Goal: Transaction & Acquisition: Purchase product/service

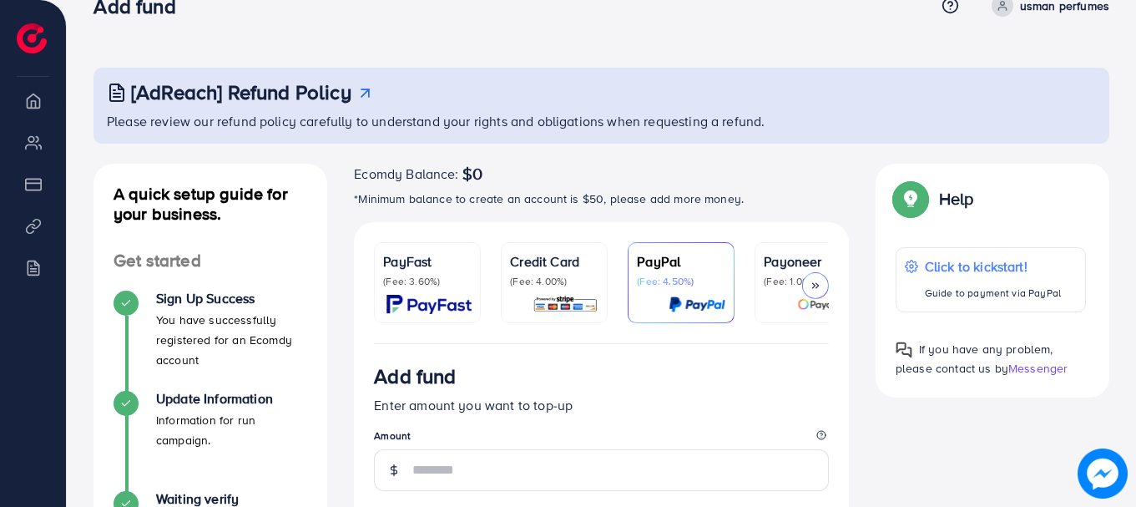
scroll to position [203, 0]
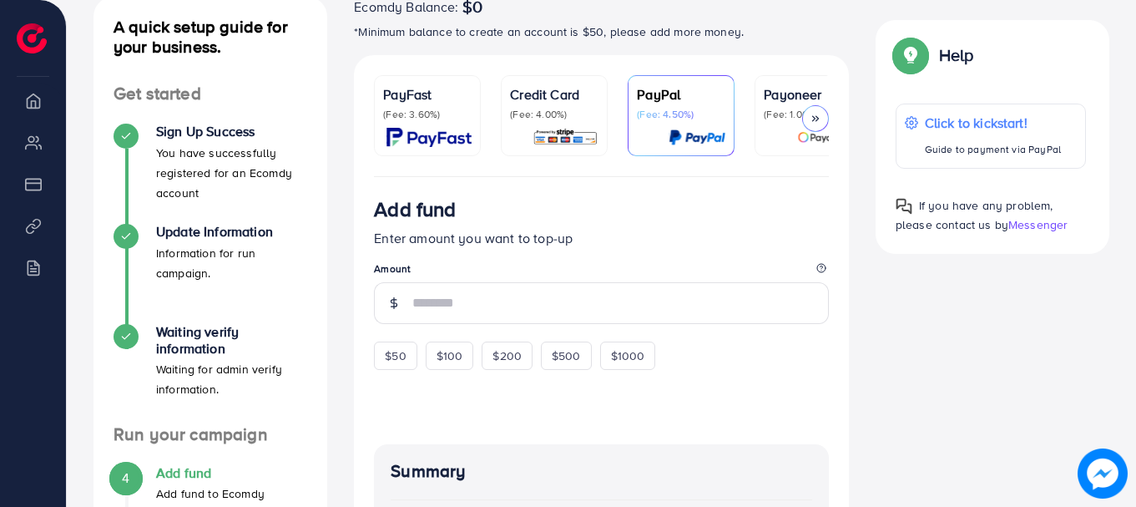
click at [452, 121] on div "PayFast (Fee: 3.60%)" at bounding box center [427, 115] width 88 height 63
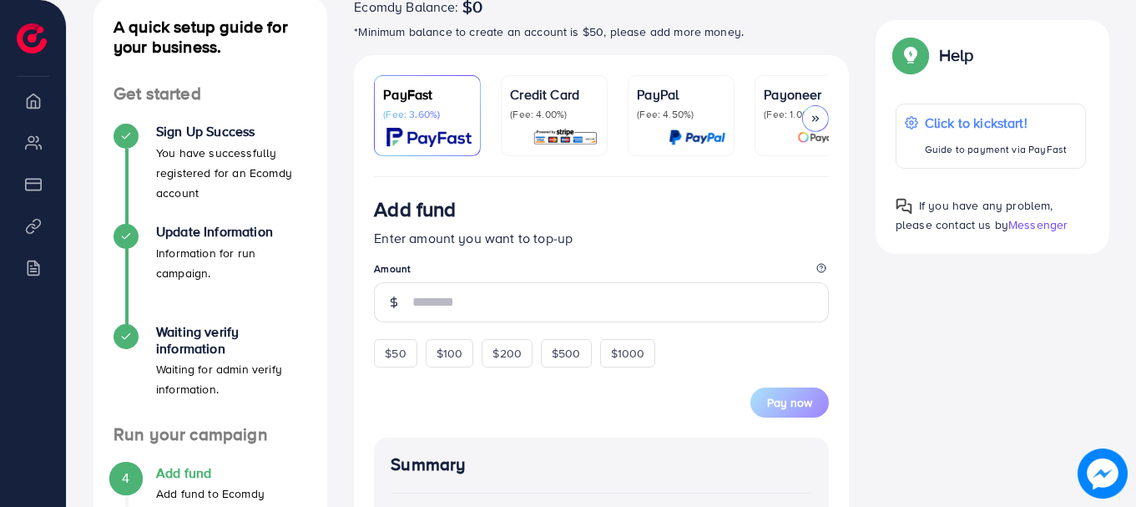
click at [585, 133] on img at bounding box center [565, 137] width 66 height 19
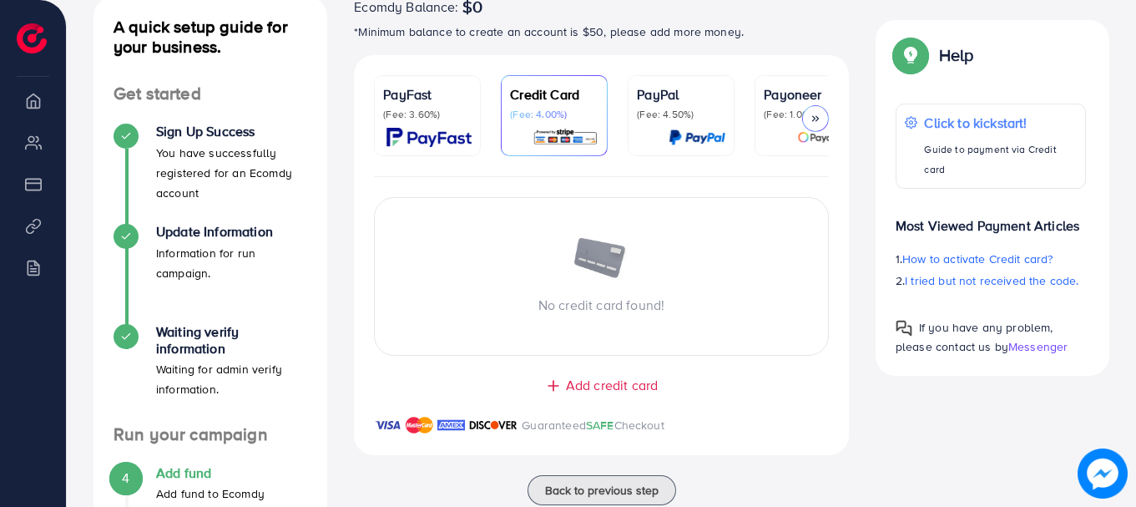
click at [679, 129] on img at bounding box center [697, 137] width 57 height 19
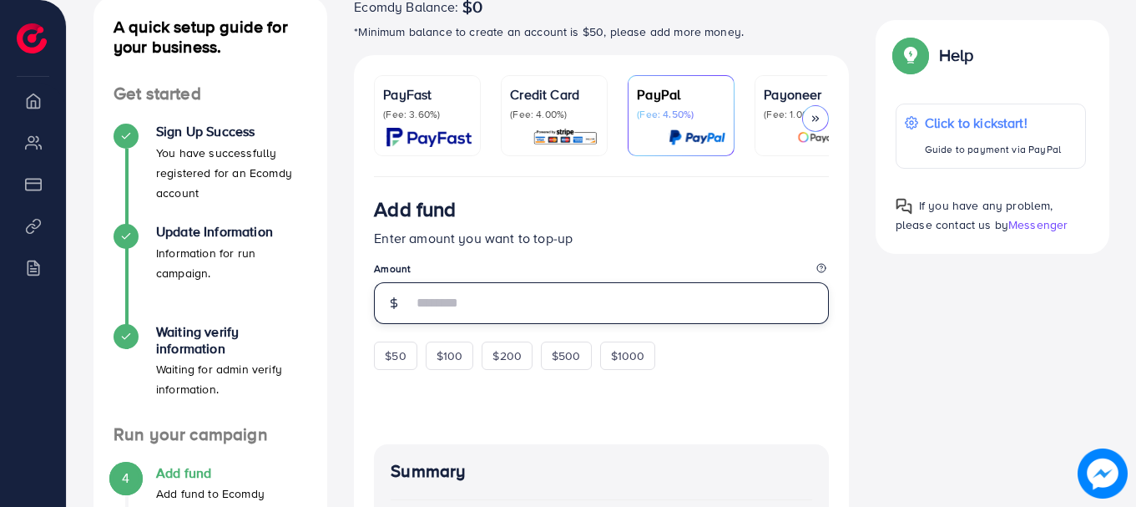
click at [619, 305] on input "number" at bounding box center [620, 303] width 416 height 42
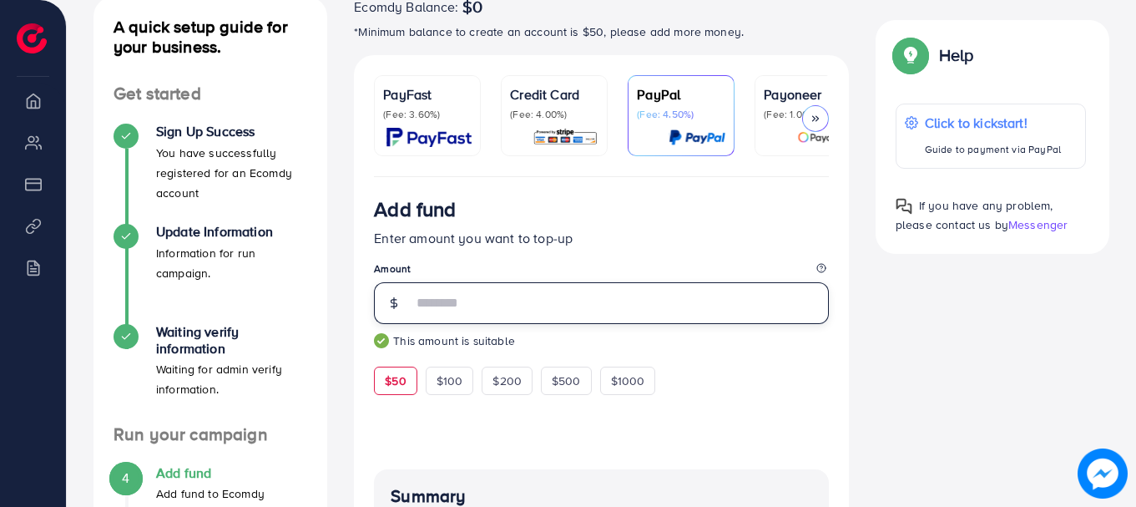
type input "**"
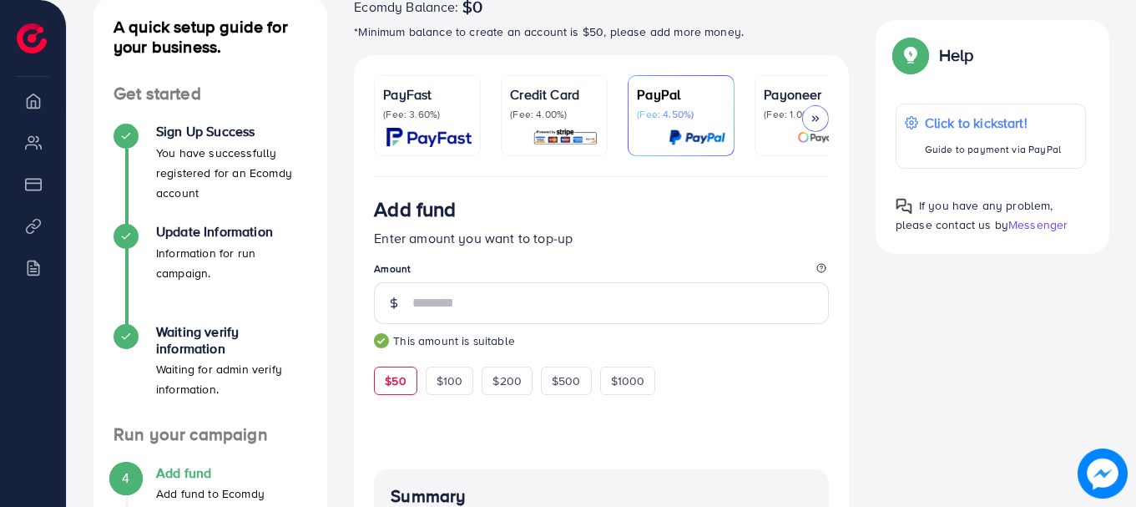
click at [462, 120] on p "(Fee: 3.60%)" at bounding box center [427, 114] width 88 height 13
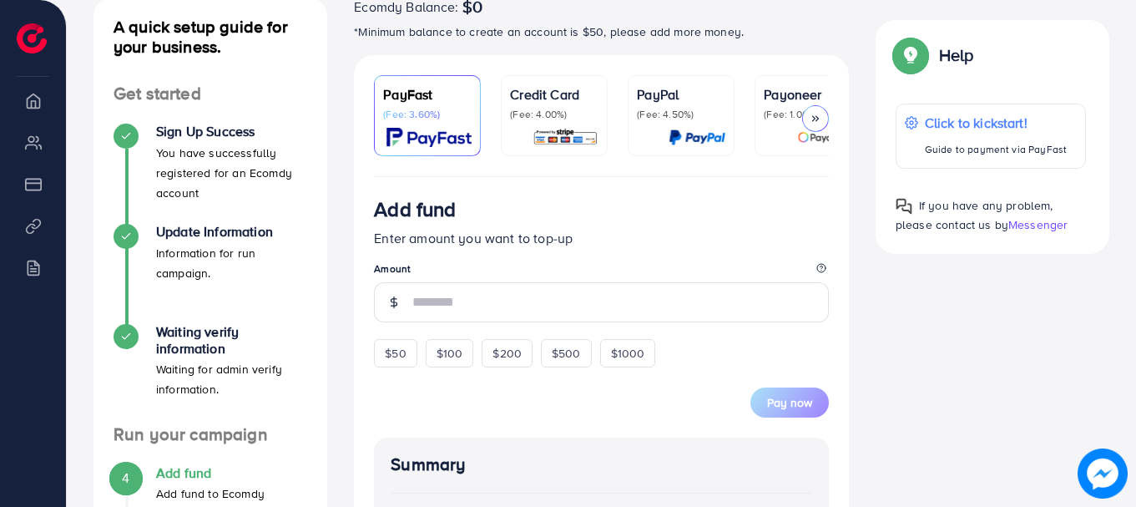
scroll to position [286, 0]
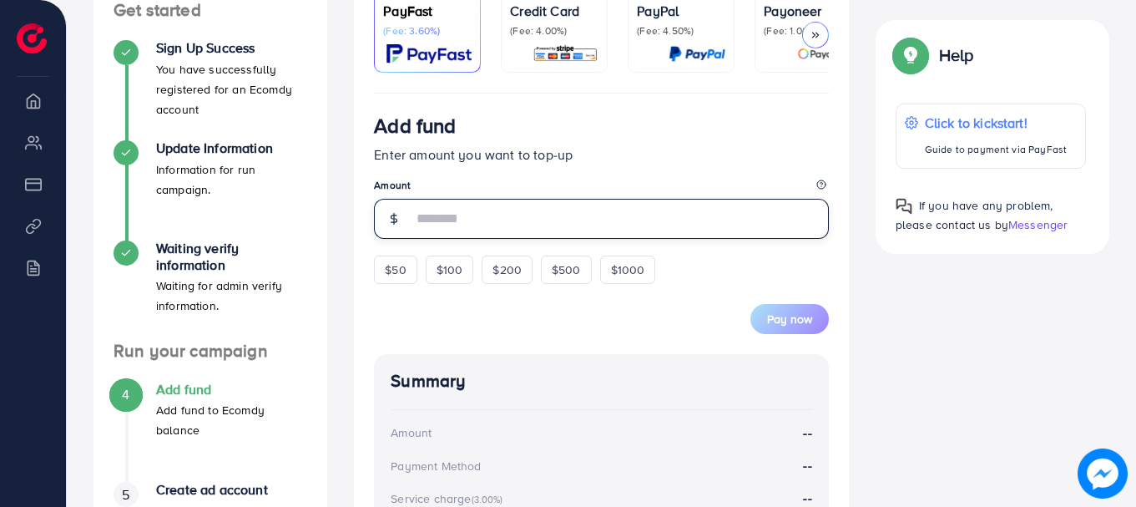
click at [473, 214] on input "number" at bounding box center [620, 219] width 416 height 40
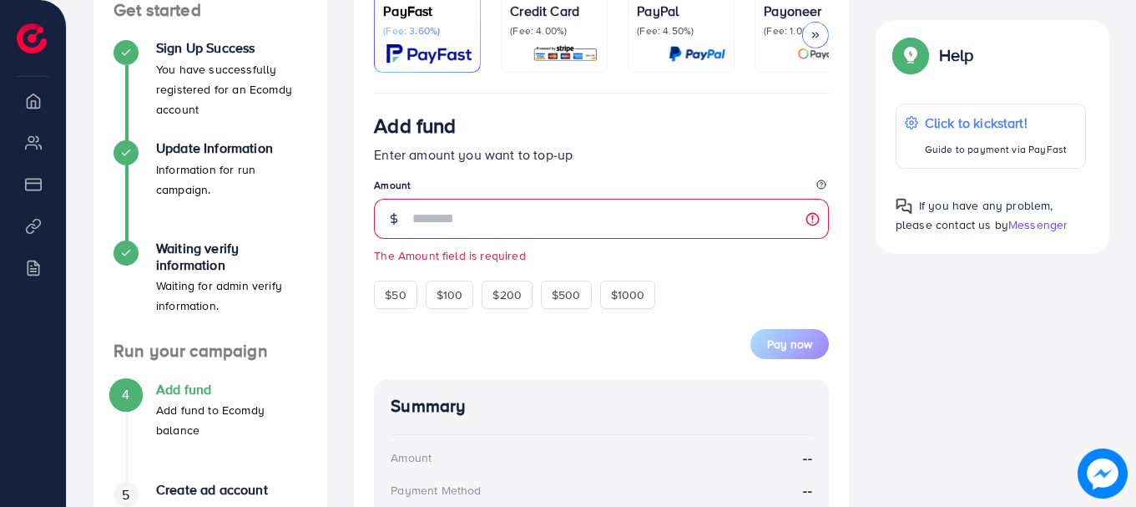
click at [388, 295] on form "Add fund Enter amount you want to top-up Amount The Amount field is required $5…" at bounding box center [601, 236] width 455 height 245
click at [392, 283] on div "$50 $100 $200 $500 $1000" at bounding box center [545, 290] width 342 height 37
click at [396, 288] on div "$50" at bounding box center [395, 294] width 43 height 28
type input "**"
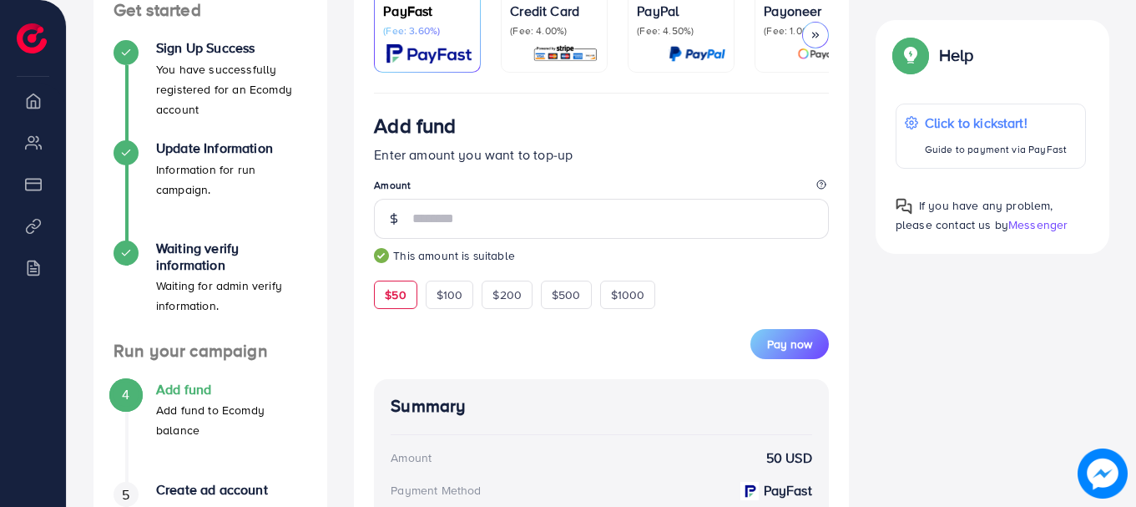
scroll to position [453, 0]
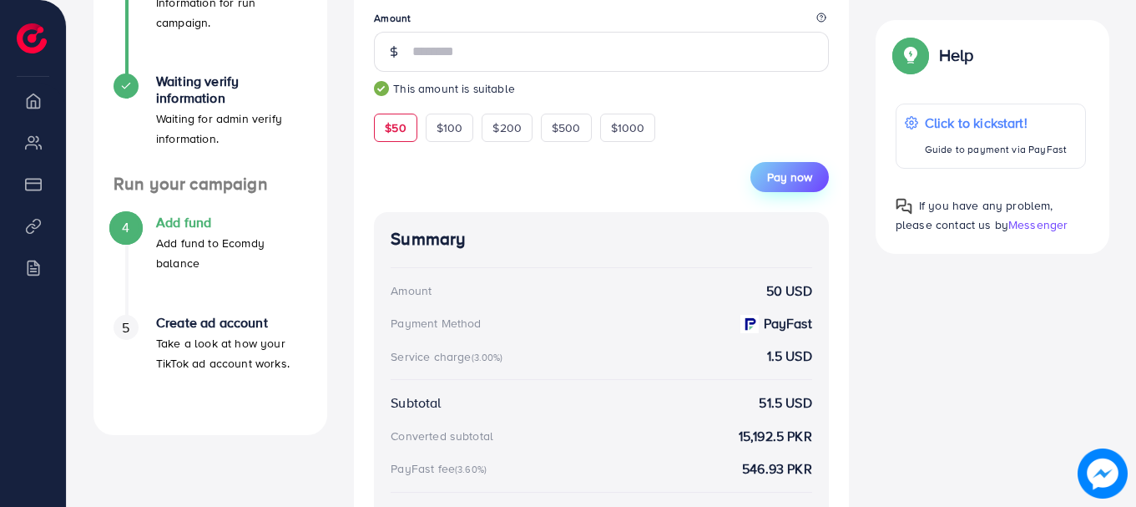
click at [815, 188] on button "Pay now" at bounding box center [789, 177] width 78 height 30
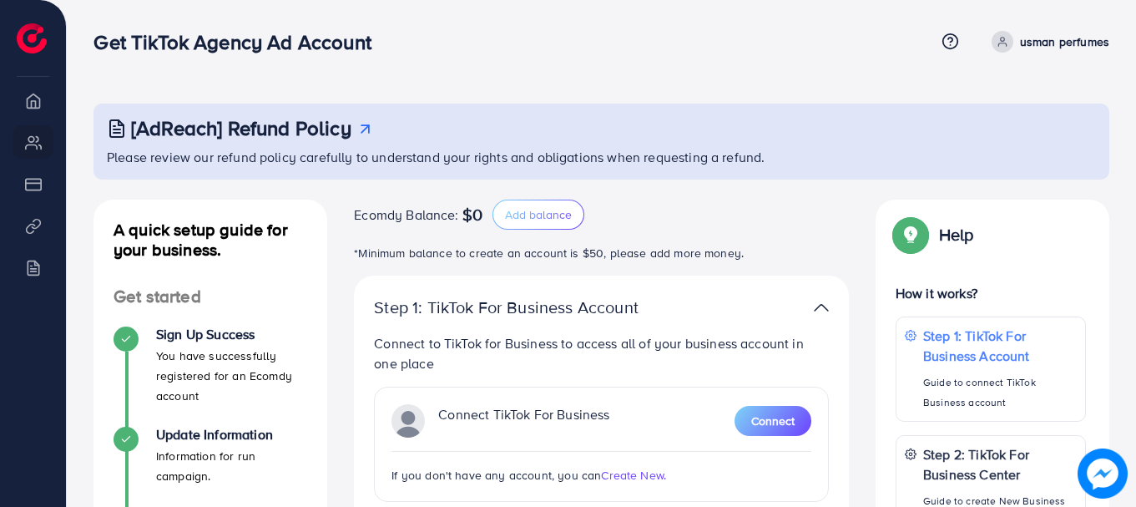
click at [883, 145] on div "[AdReach] Refund Policy Please review our refund policy carefully to understand…" at bounding box center [601, 141] width 1016 height 76
click at [35, 100] on li "Overview" at bounding box center [33, 99] width 66 height 33
